Goal: Navigation & Orientation: Find specific page/section

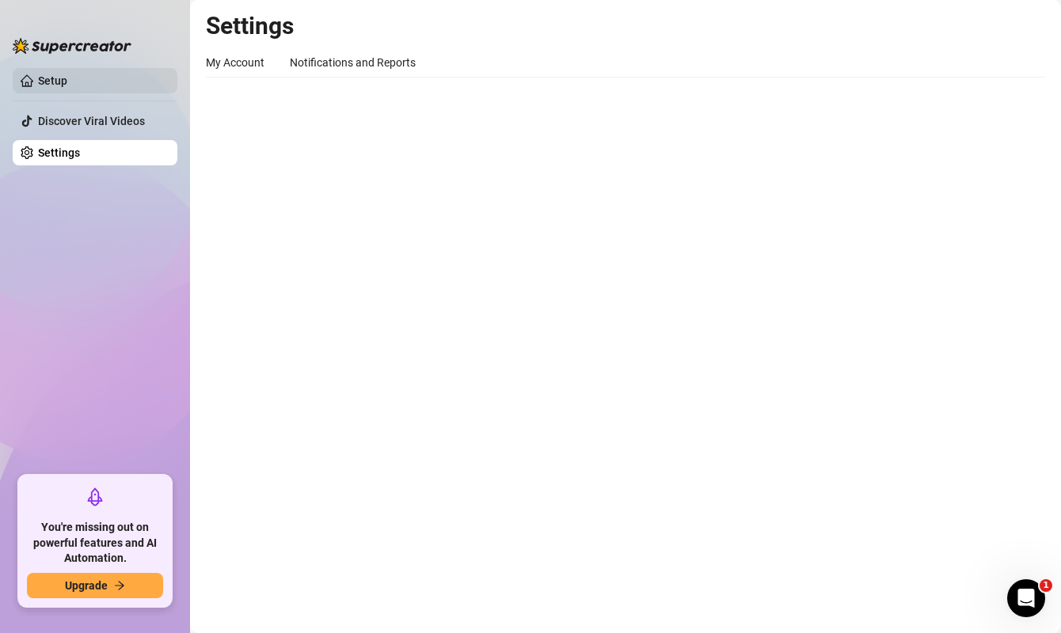
click at [67, 74] on link "Setup" at bounding box center [52, 80] width 29 height 13
